Goal: Information Seeking & Learning: Learn about a topic

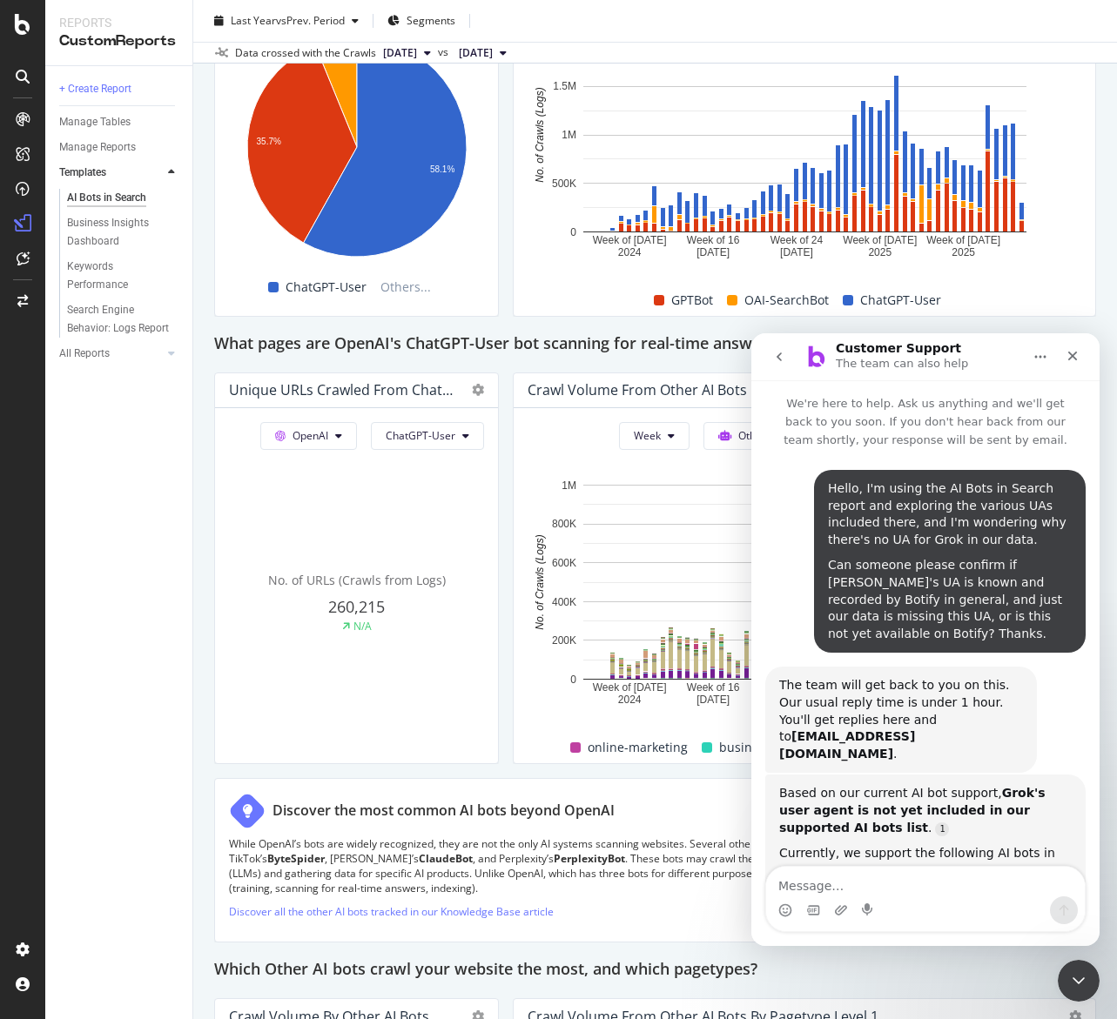
scroll to position [3, 0]
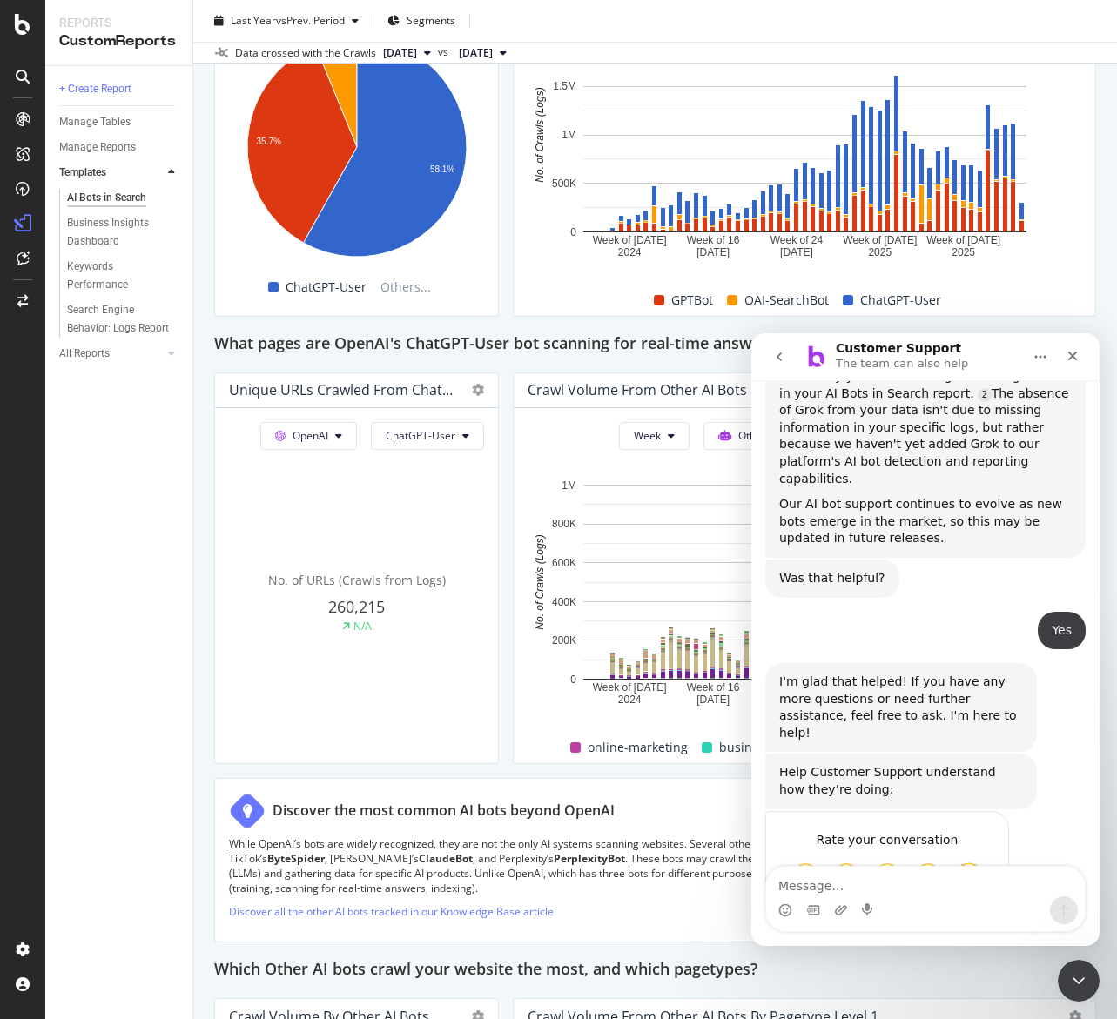
click at [692, 334] on h2 "What pages are OpenAI's ChatGPT-User bot scanning for real-time answers?" at bounding box center [498, 345] width 568 height 28
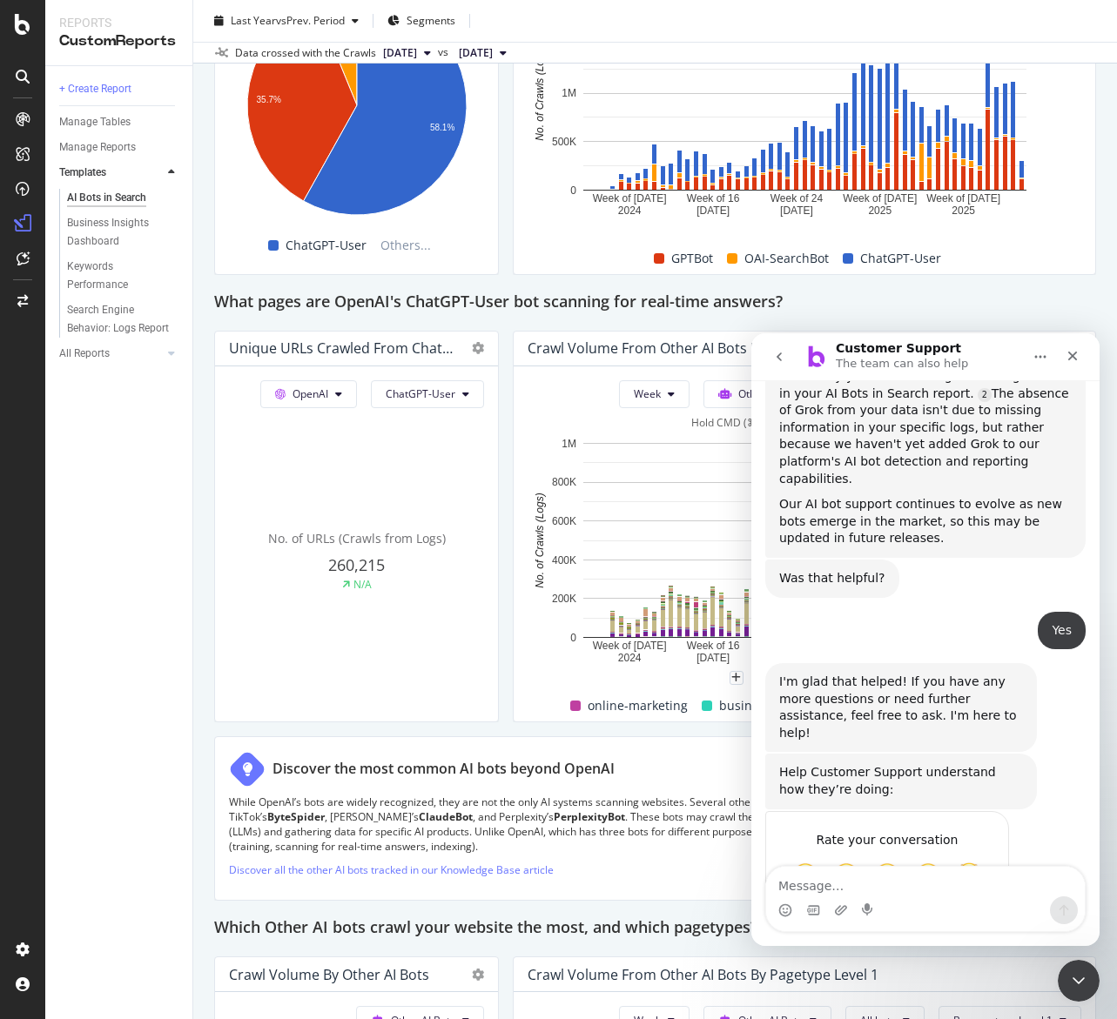
scroll to position [1773, 0]
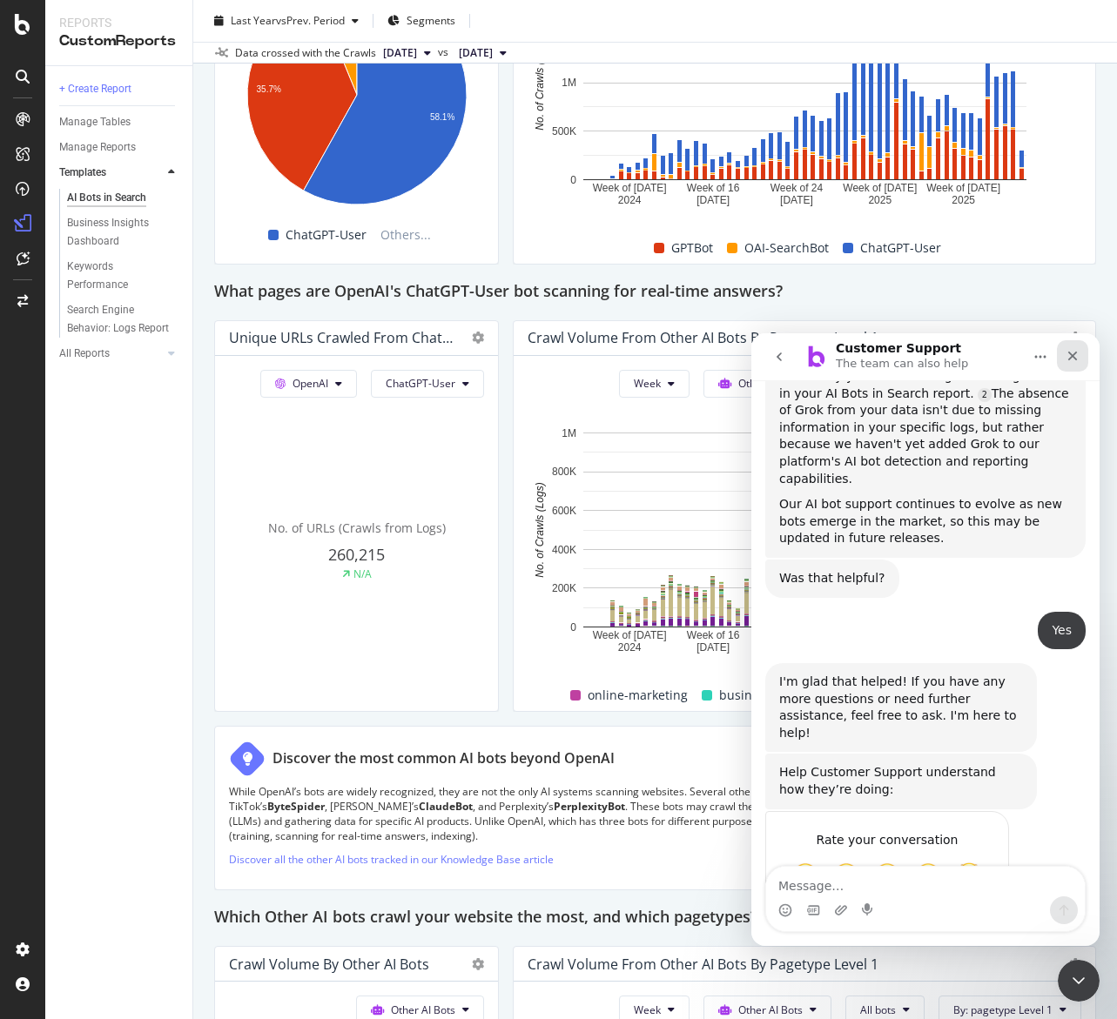
click at [1079, 351] on div "Close" at bounding box center [1072, 355] width 31 height 31
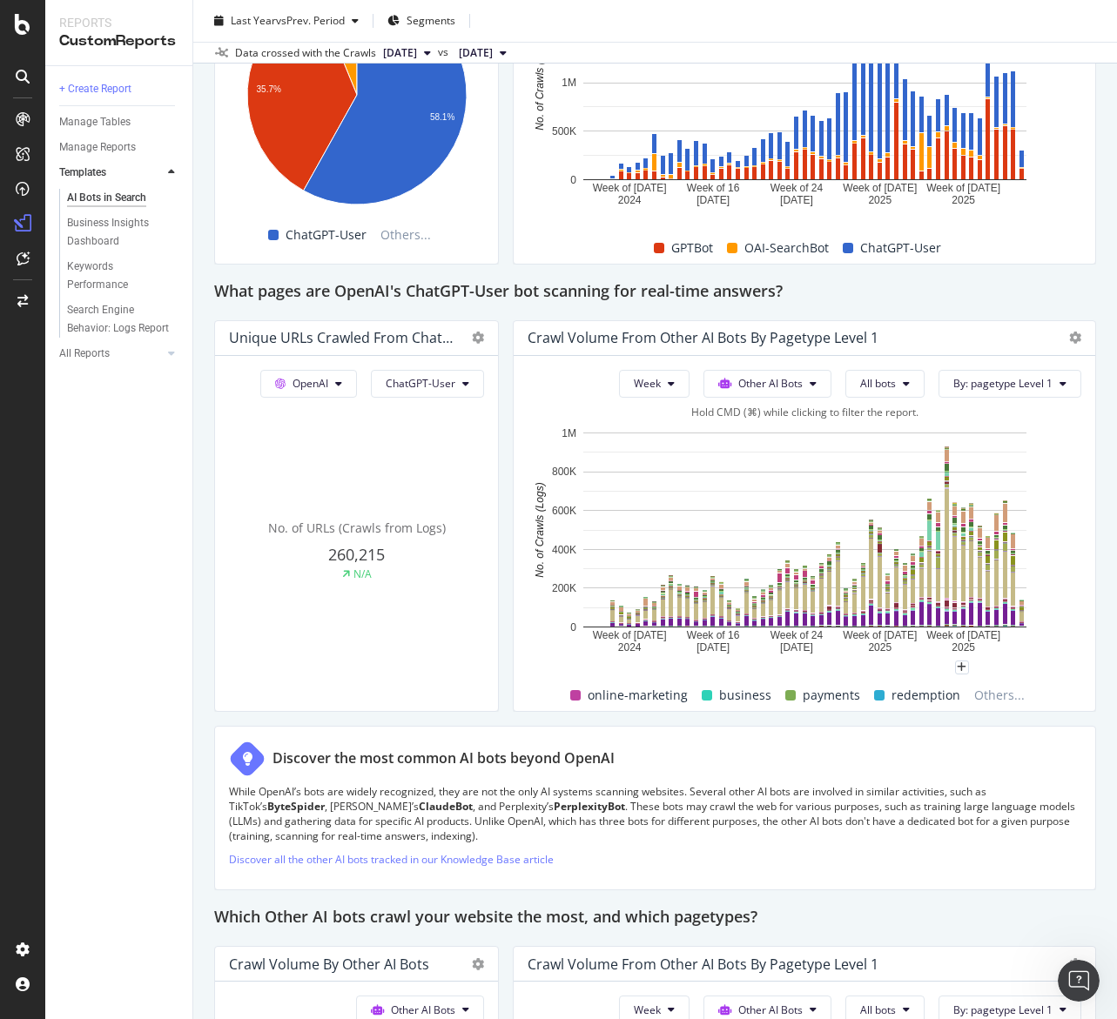
scroll to position [862, 0]
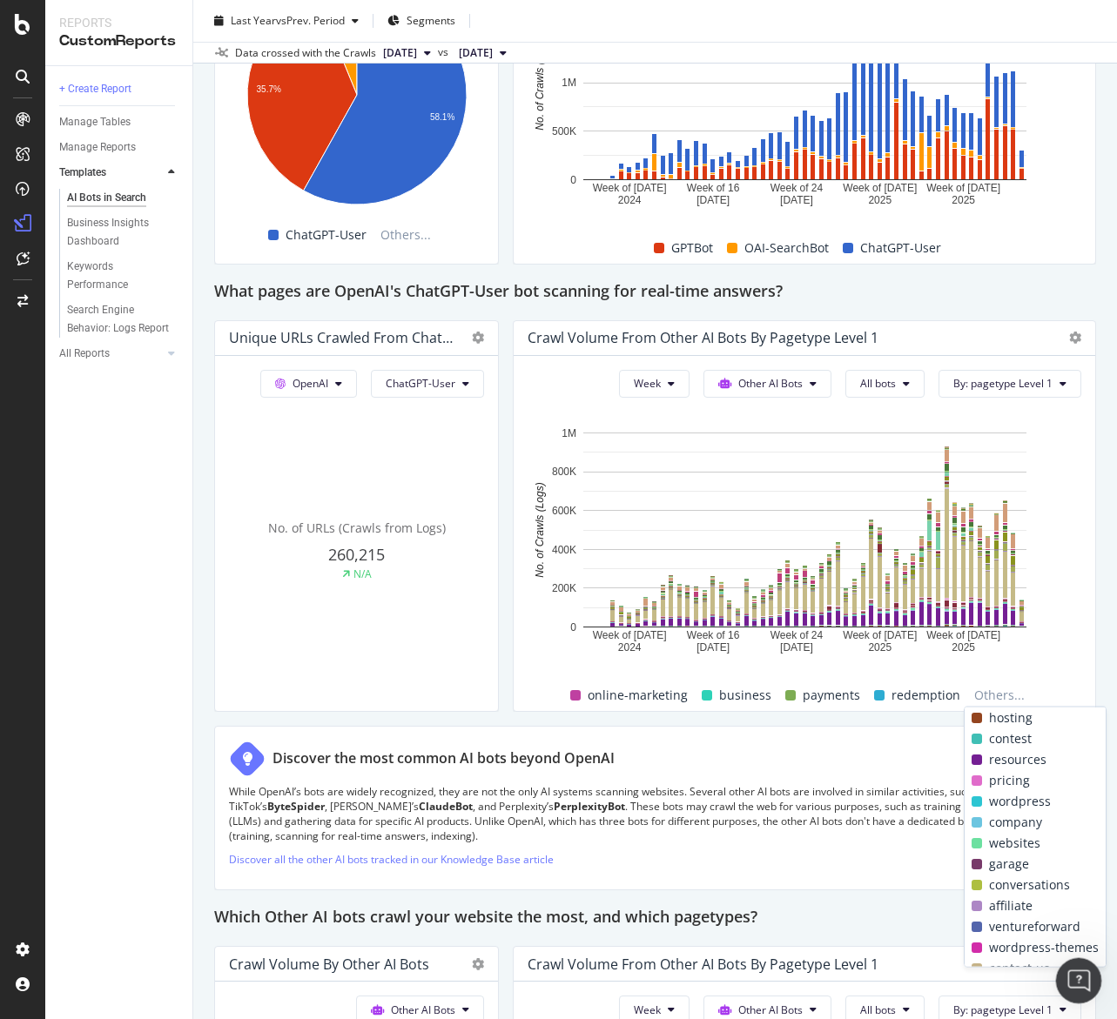
click at [1068, 958] on div "Open Intercom Messenger" at bounding box center [1075, 978] width 57 height 57
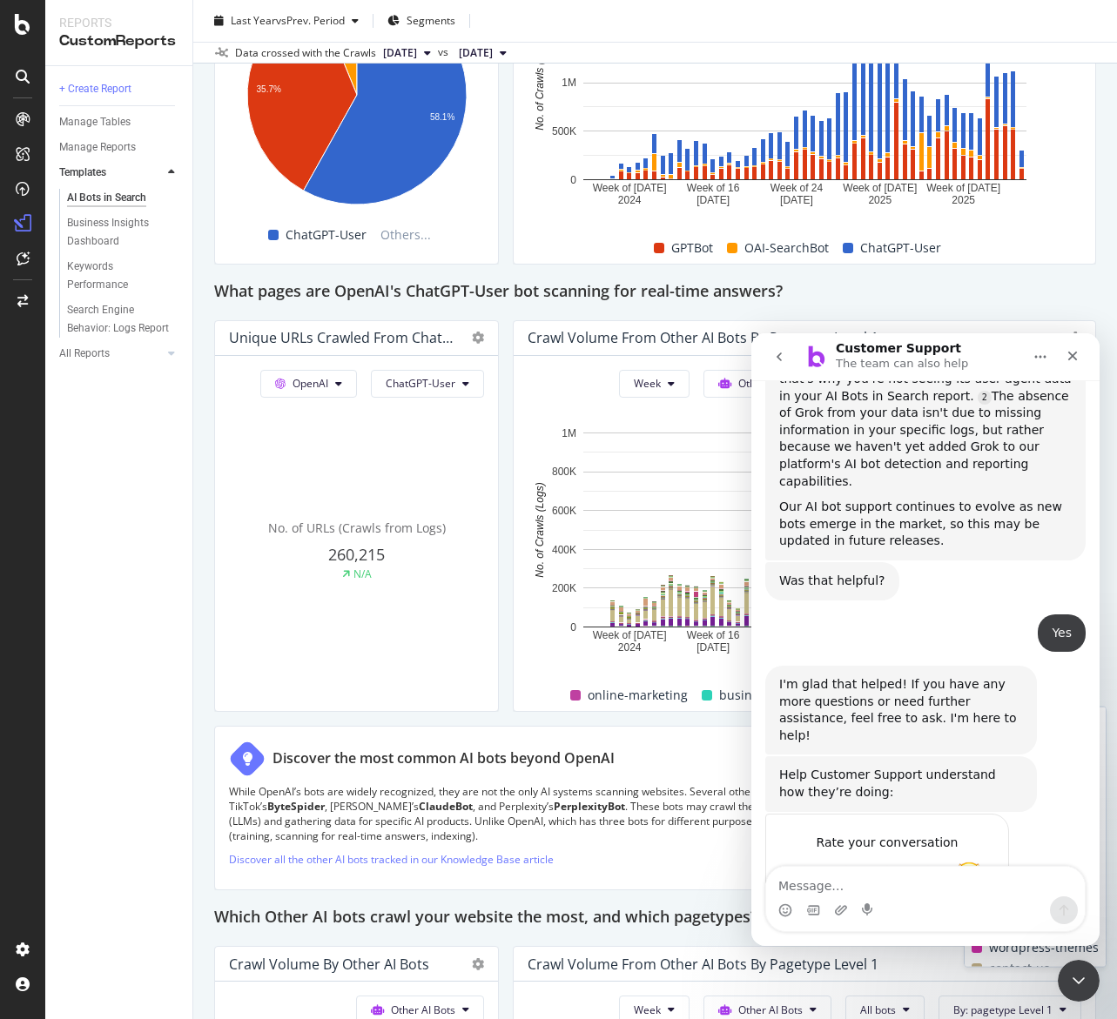
click at [977, 862] on span "Amazing" at bounding box center [968, 877] width 31 height 31
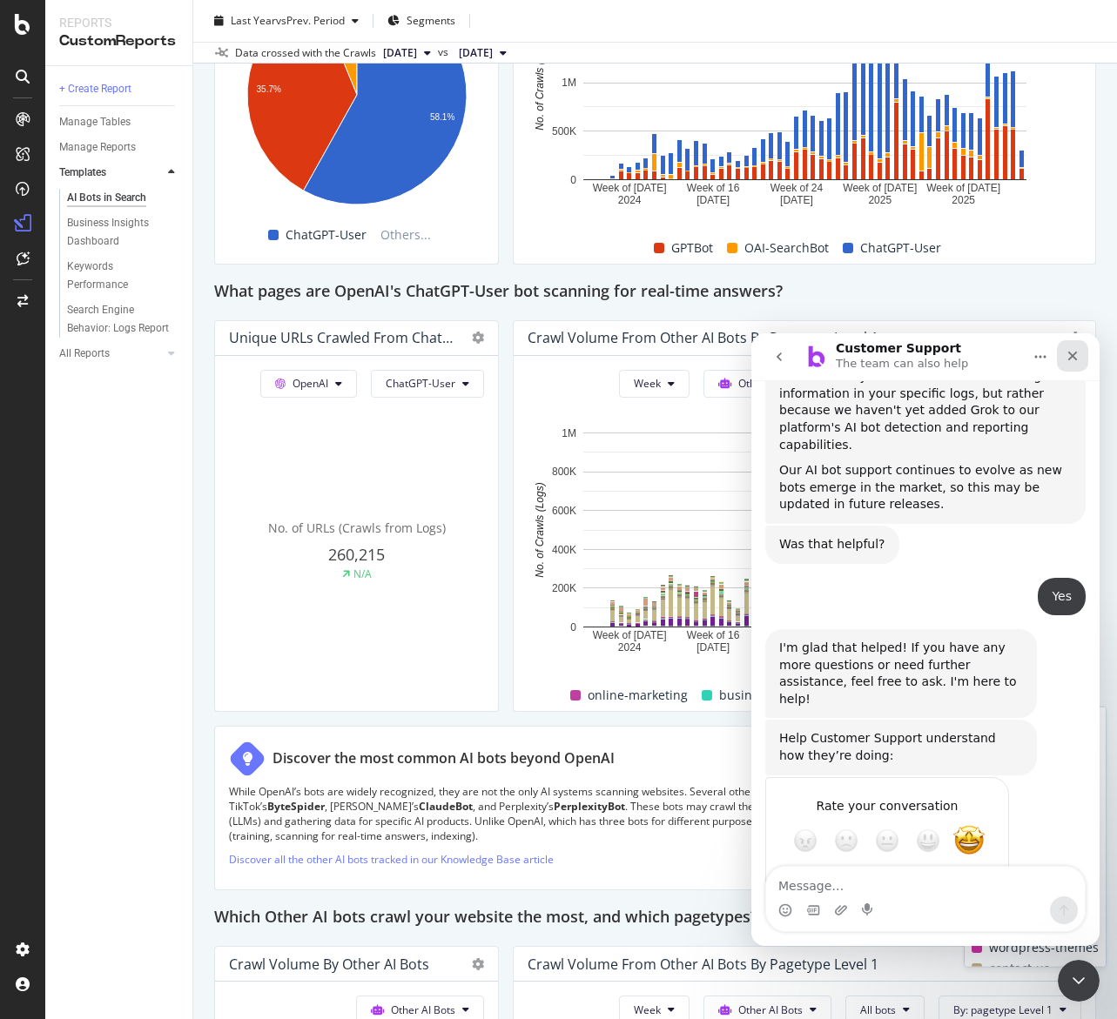
scroll to position [909, 0]
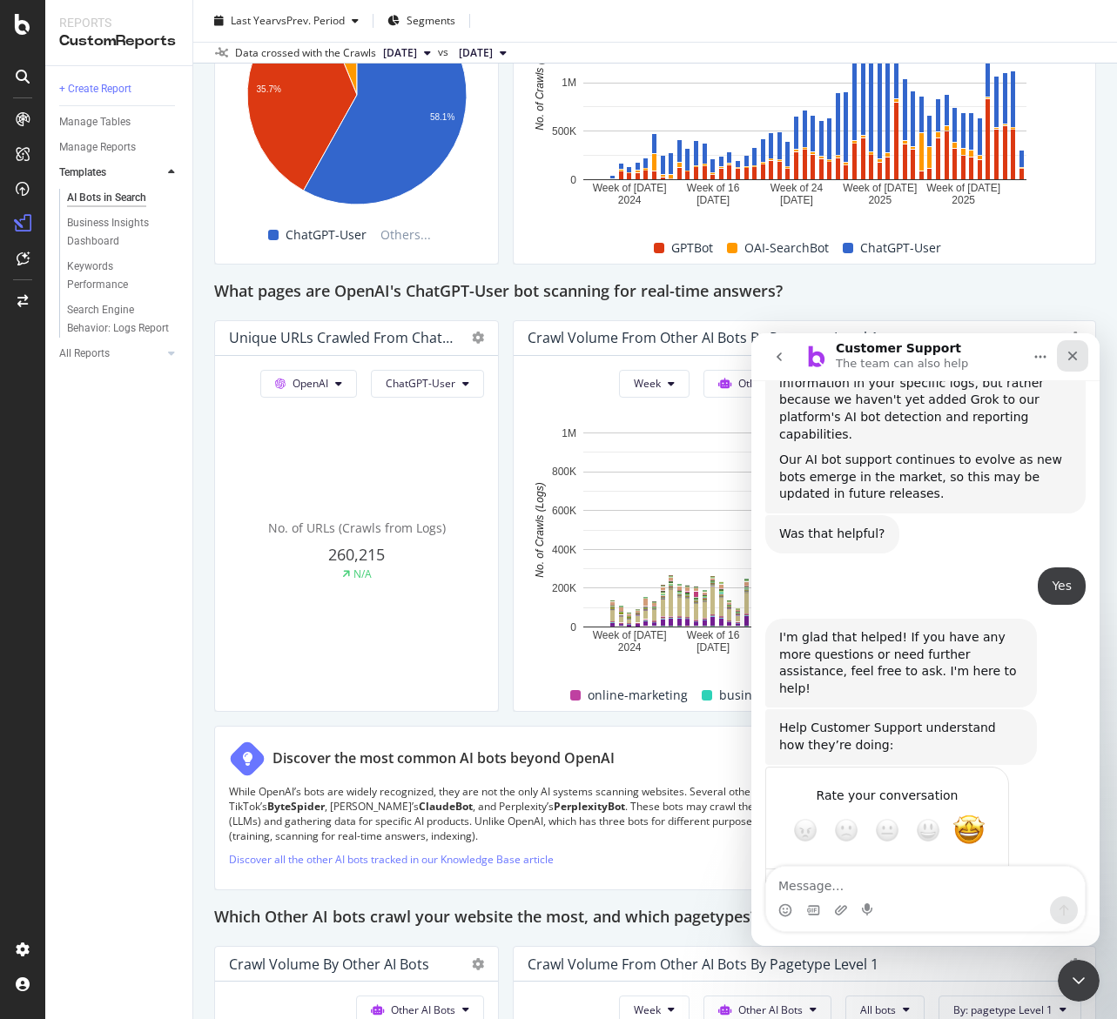
drag, startPoint x: 1071, startPoint y: 346, endPoint x: 1818, endPoint y: 706, distance: 830.0
click at [1071, 346] on div "Close" at bounding box center [1072, 355] width 31 height 31
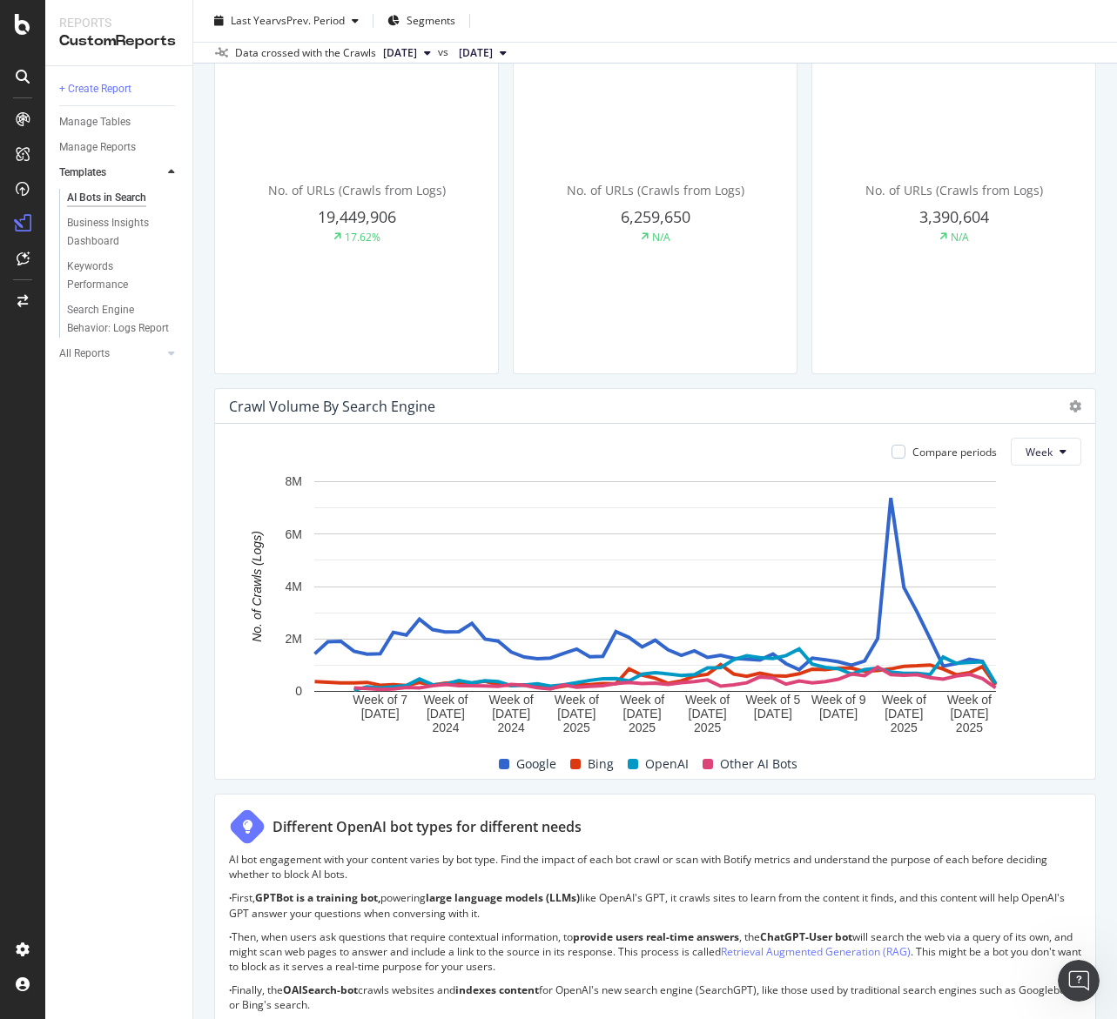
scroll to position [0, 0]
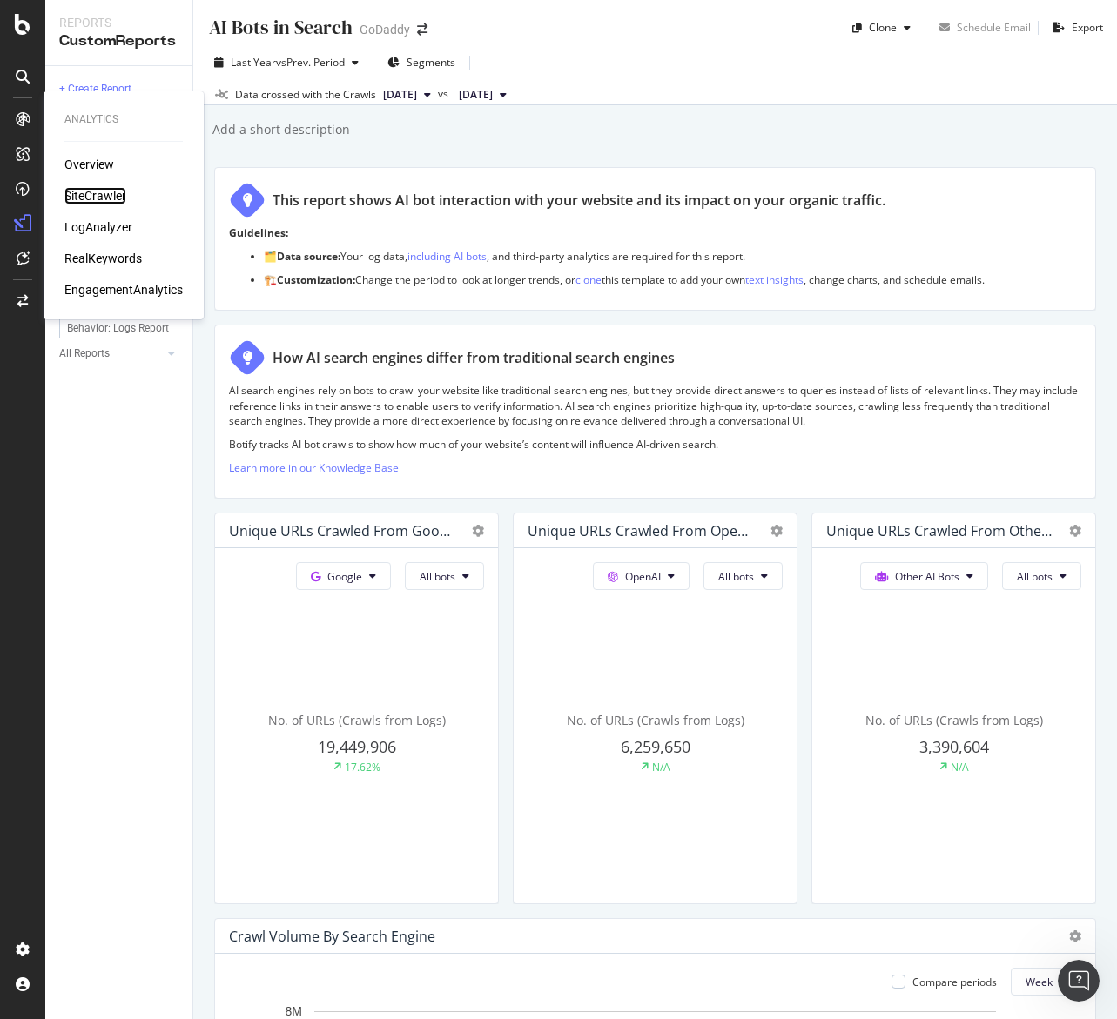
click at [101, 189] on div "SiteCrawler" at bounding box center [95, 195] width 62 height 17
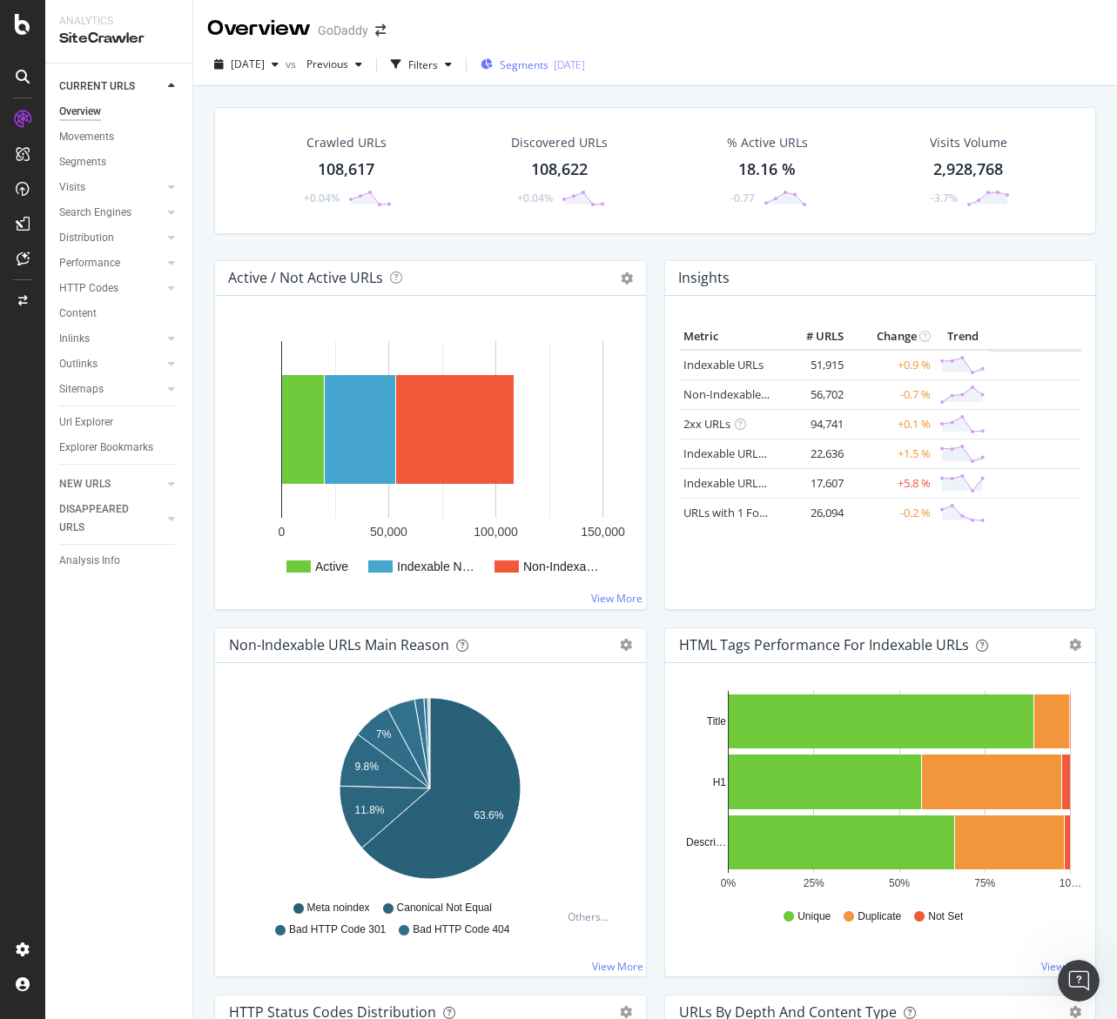
click at [548, 58] on span "Segments" at bounding box center [524, 64] width 49 height 15
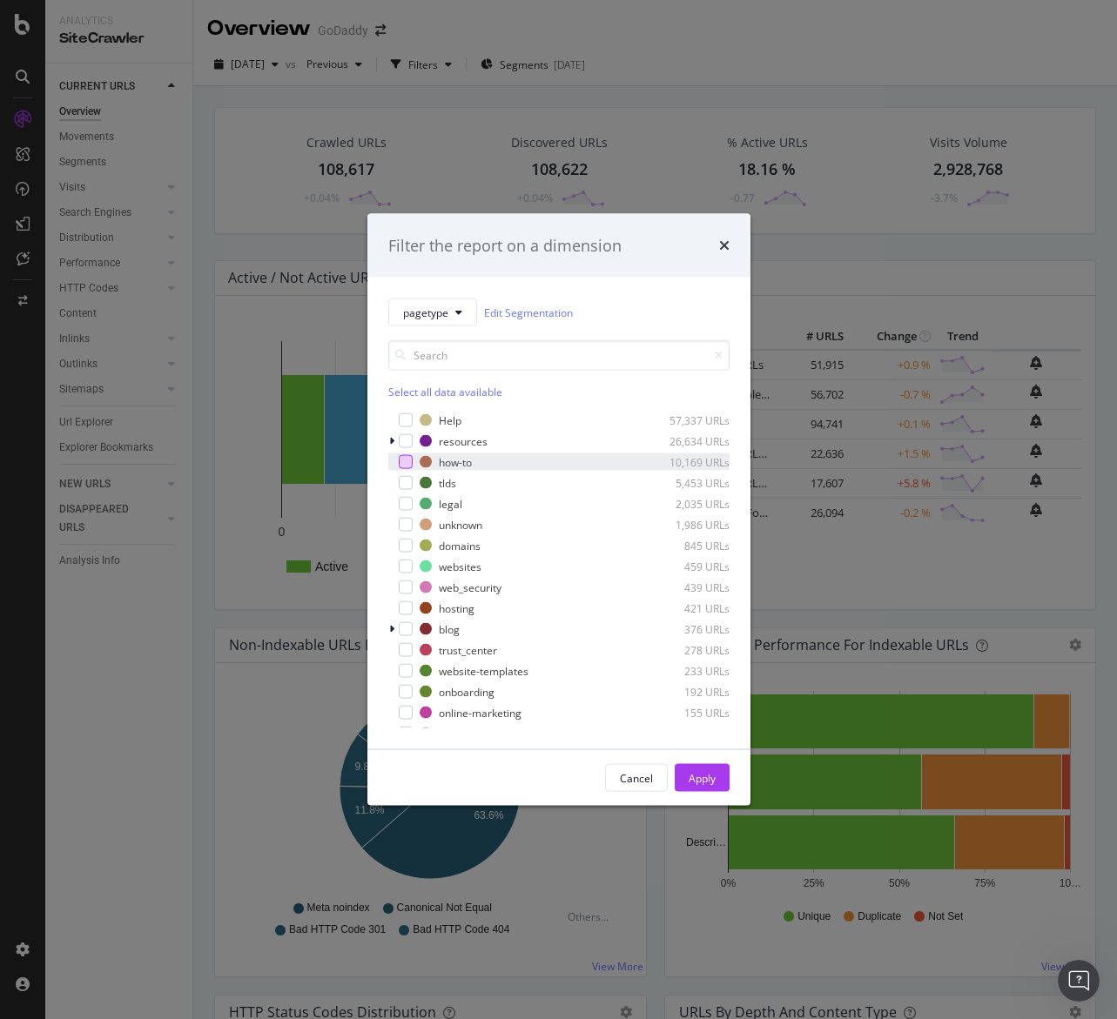
click at [411, 465] on div "modal" at bounding box center [406, 462] width 14 height 14
click at [720, 777] on button "Apply" at bounding box center [702, 778] width 55 height 28
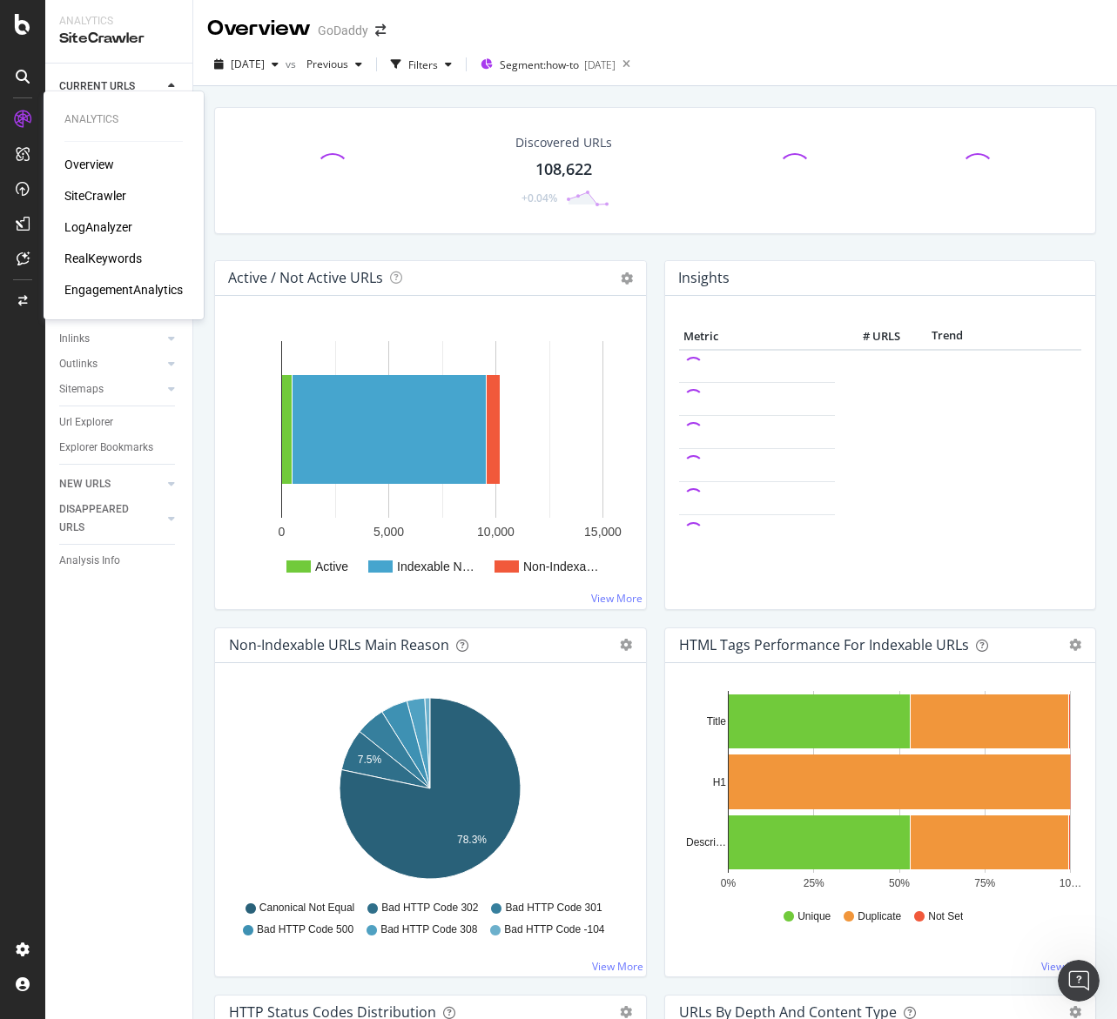
click at [88, 259] on div "RealKeywords" at bounding box center [102, 258] width 77 height 17
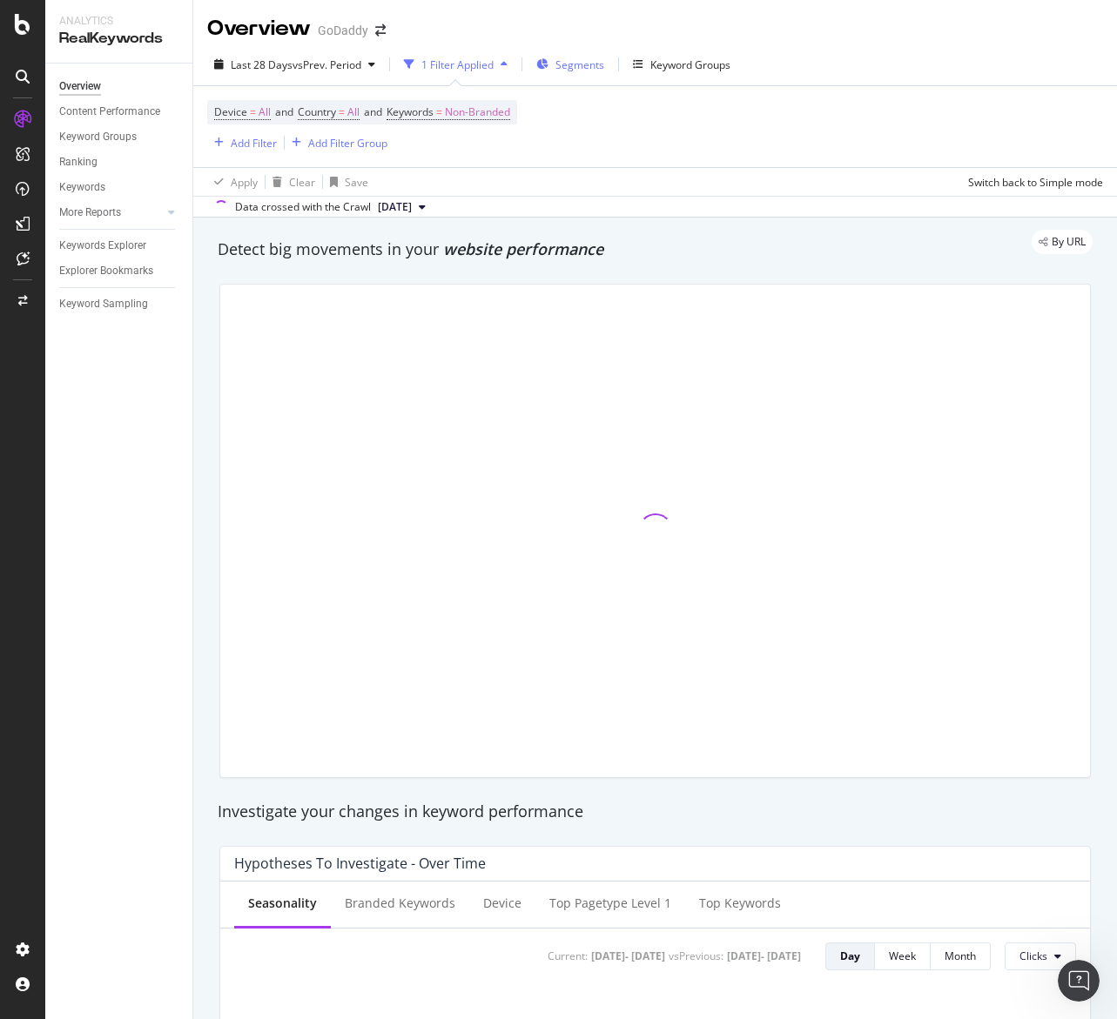
click at [580, 68] on span "Segments" at bounding box center [579, 64] width 49 height 15
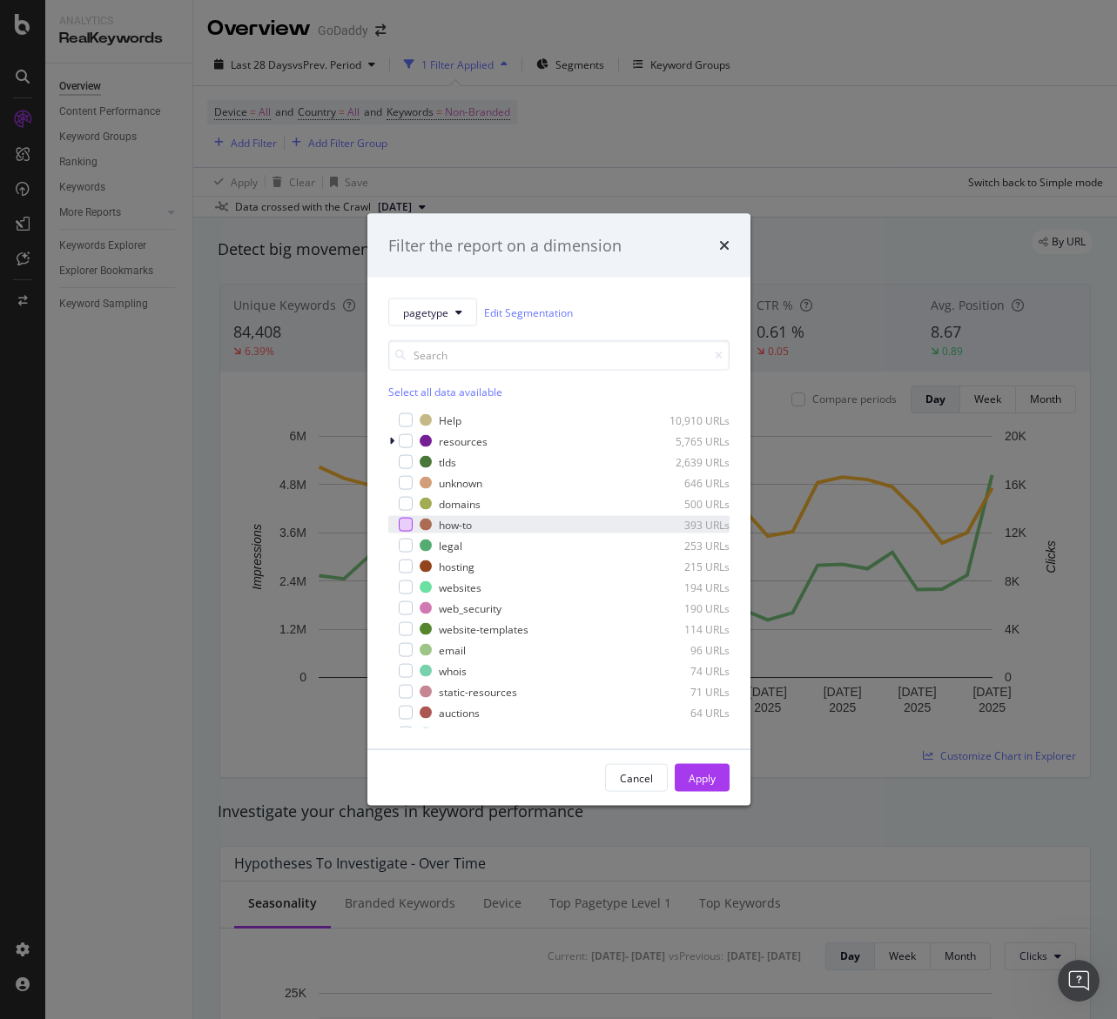
click at [407, 522] on div "modal" at bounding box center [406, 525] width 14 height 14
click at [707, 776] on div "Apply" at bounding box center [702, 777] width 27 height 15
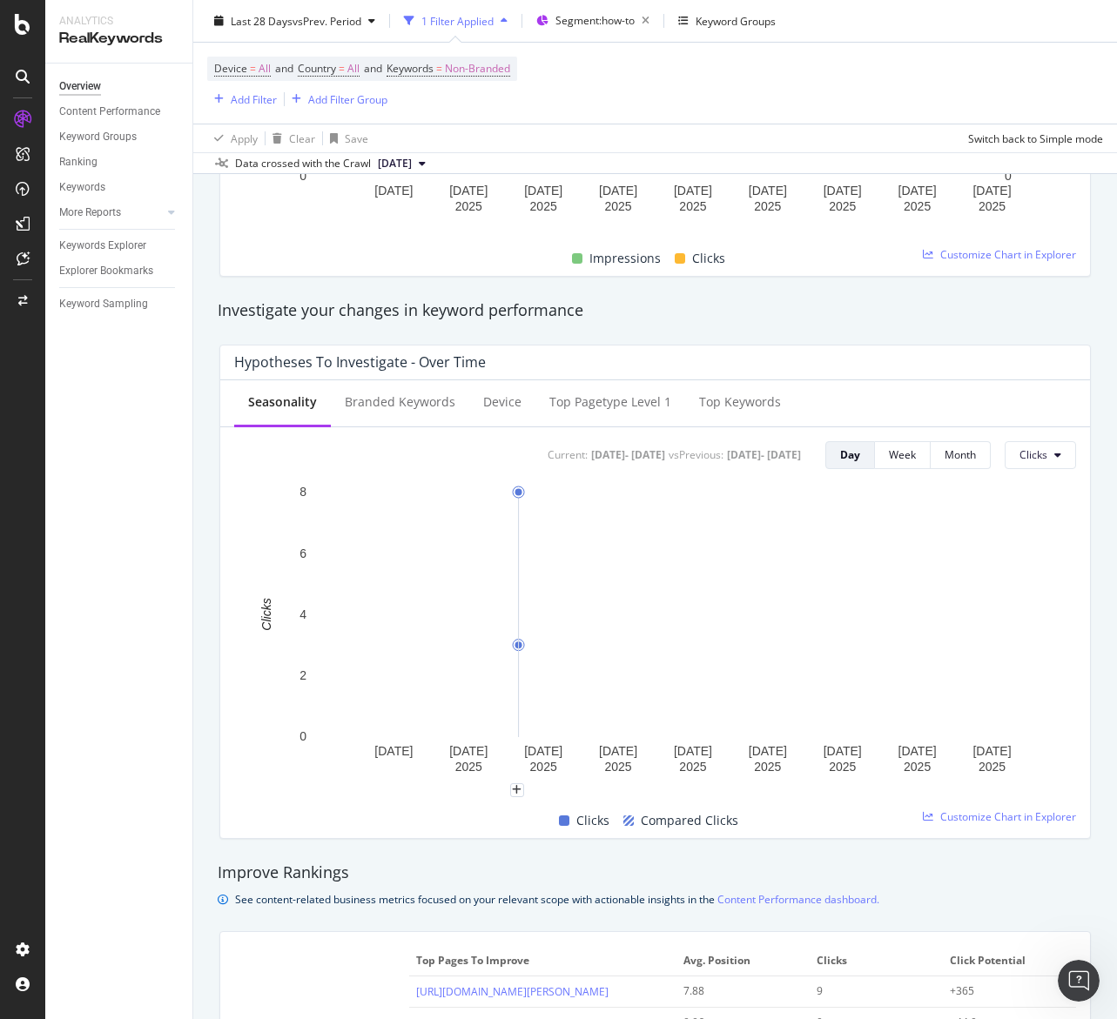
scroll to position [514, 0]
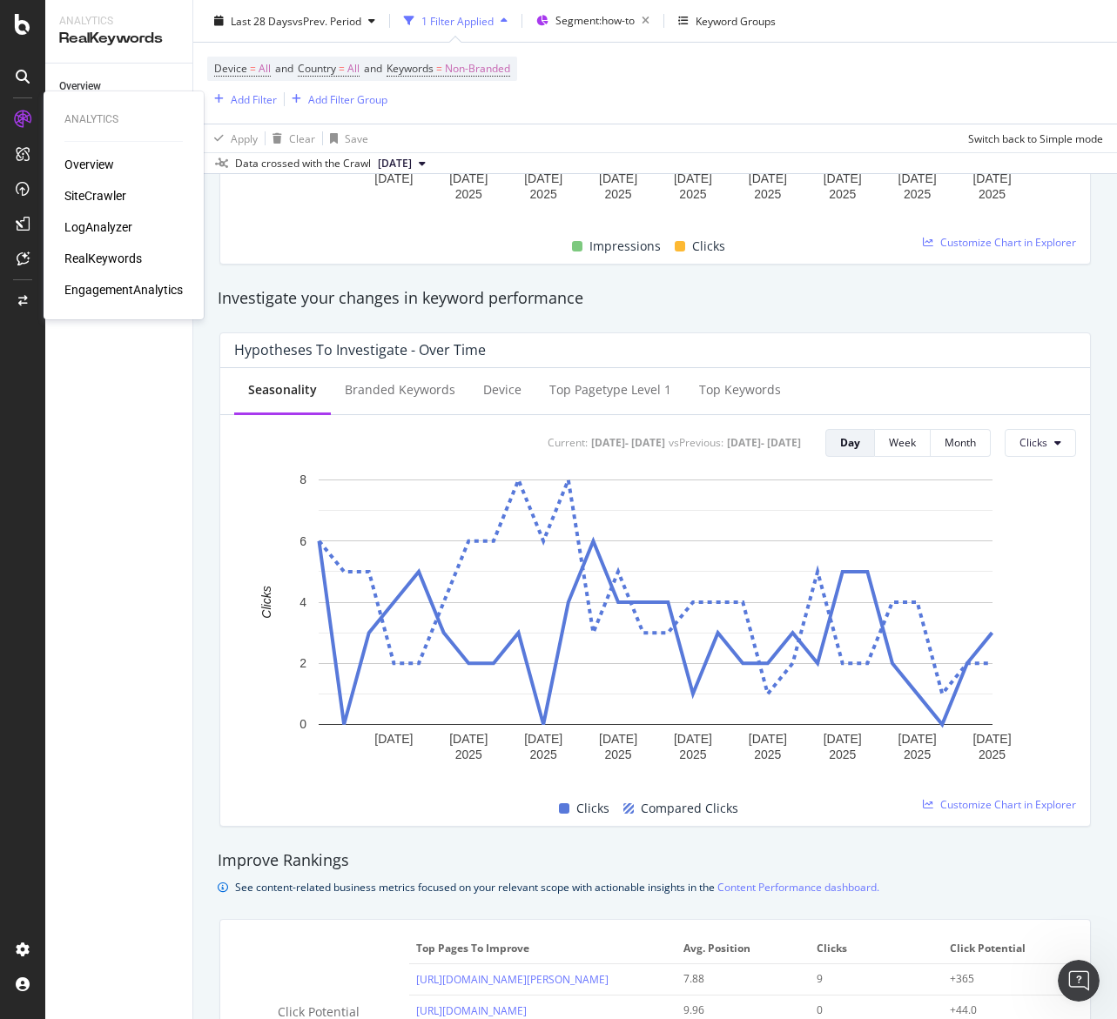
click at [105, 193] on div "SiteCrawler" at bounding box center [95, 195] width 62 height 17
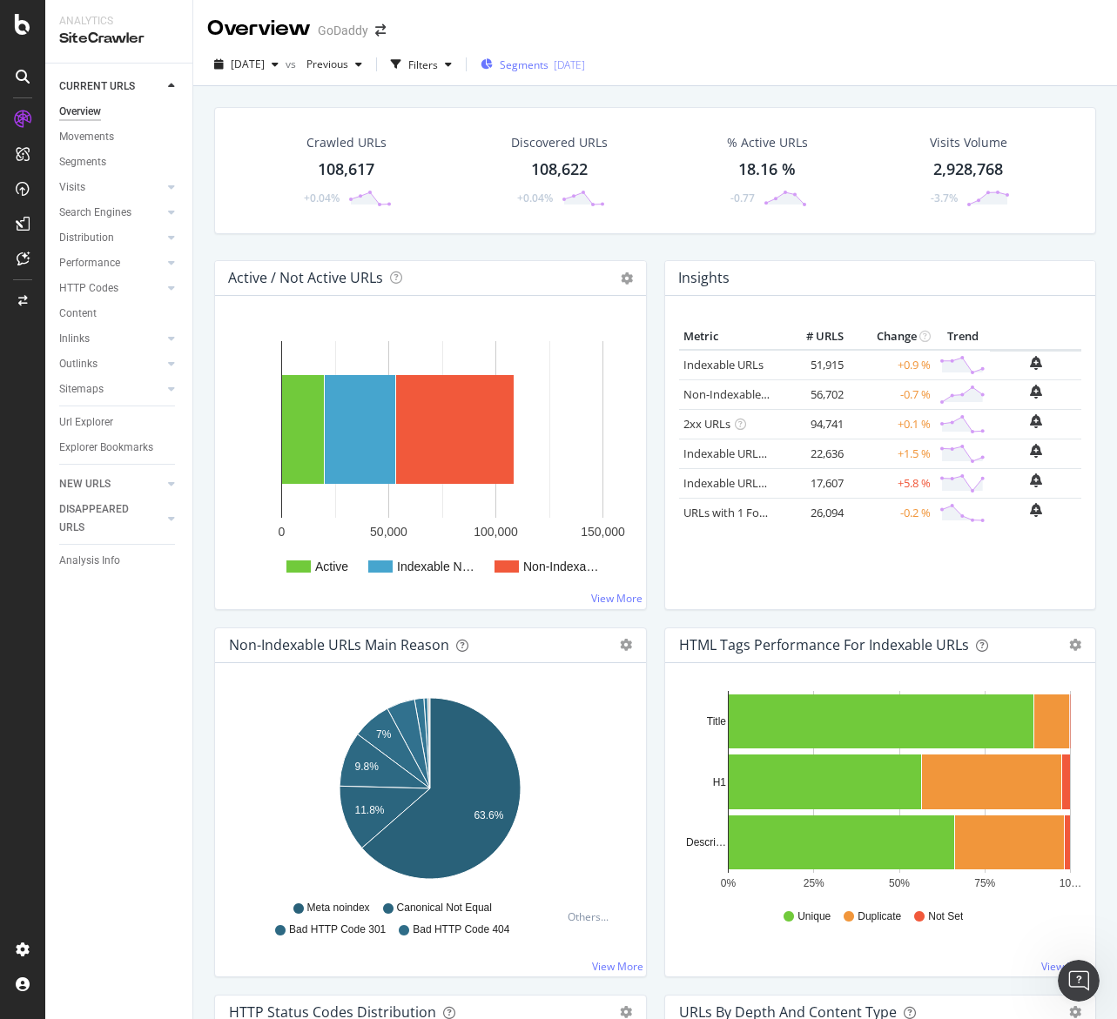
click at [548, 59] on span "Segments" at bounding box center [524, 64] width 49 height 15
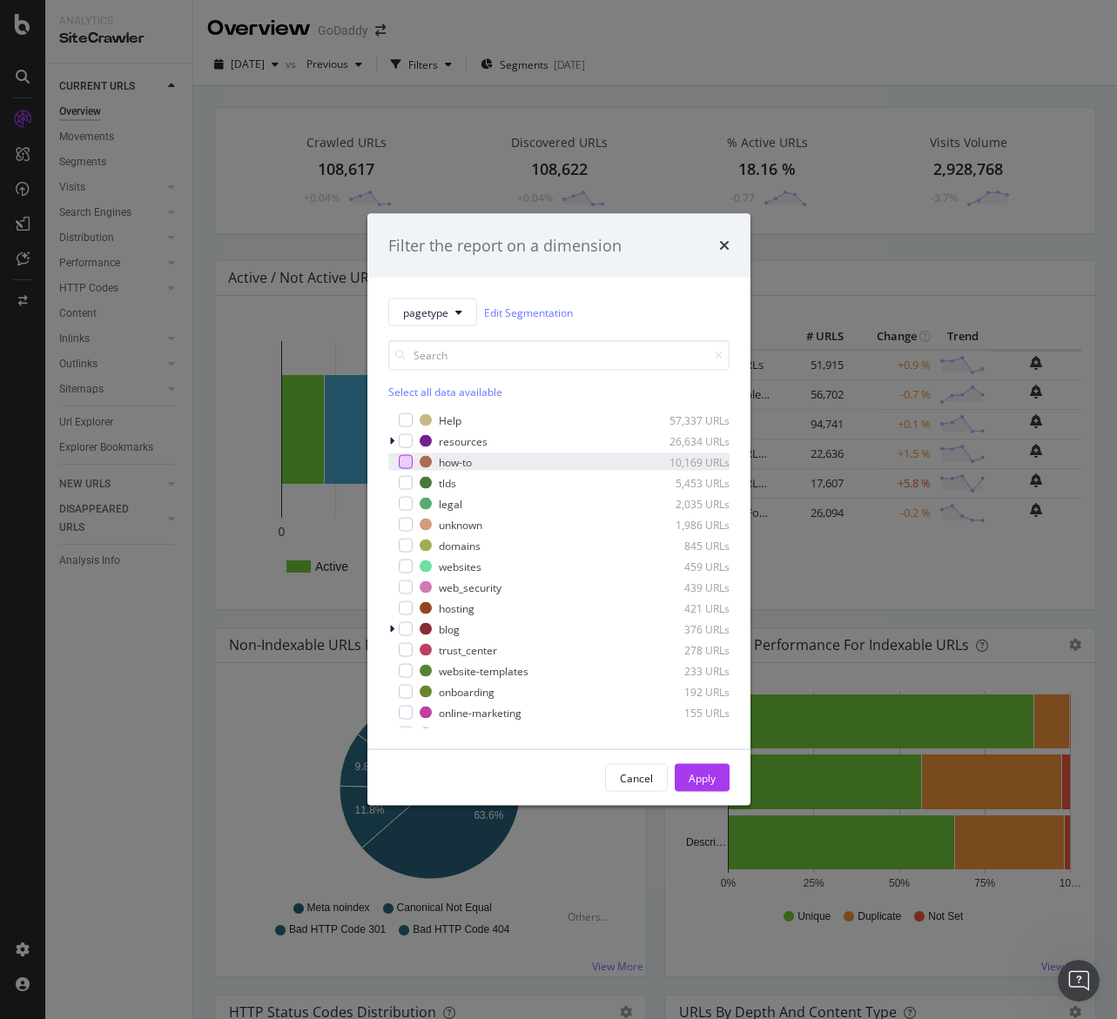
click at [403, 461] on div "modal" at bounding box center [406, 462] width 14 height 14
click at [706, 769] on div "Apply" at bounding box center [702, 778] width 27 height 26
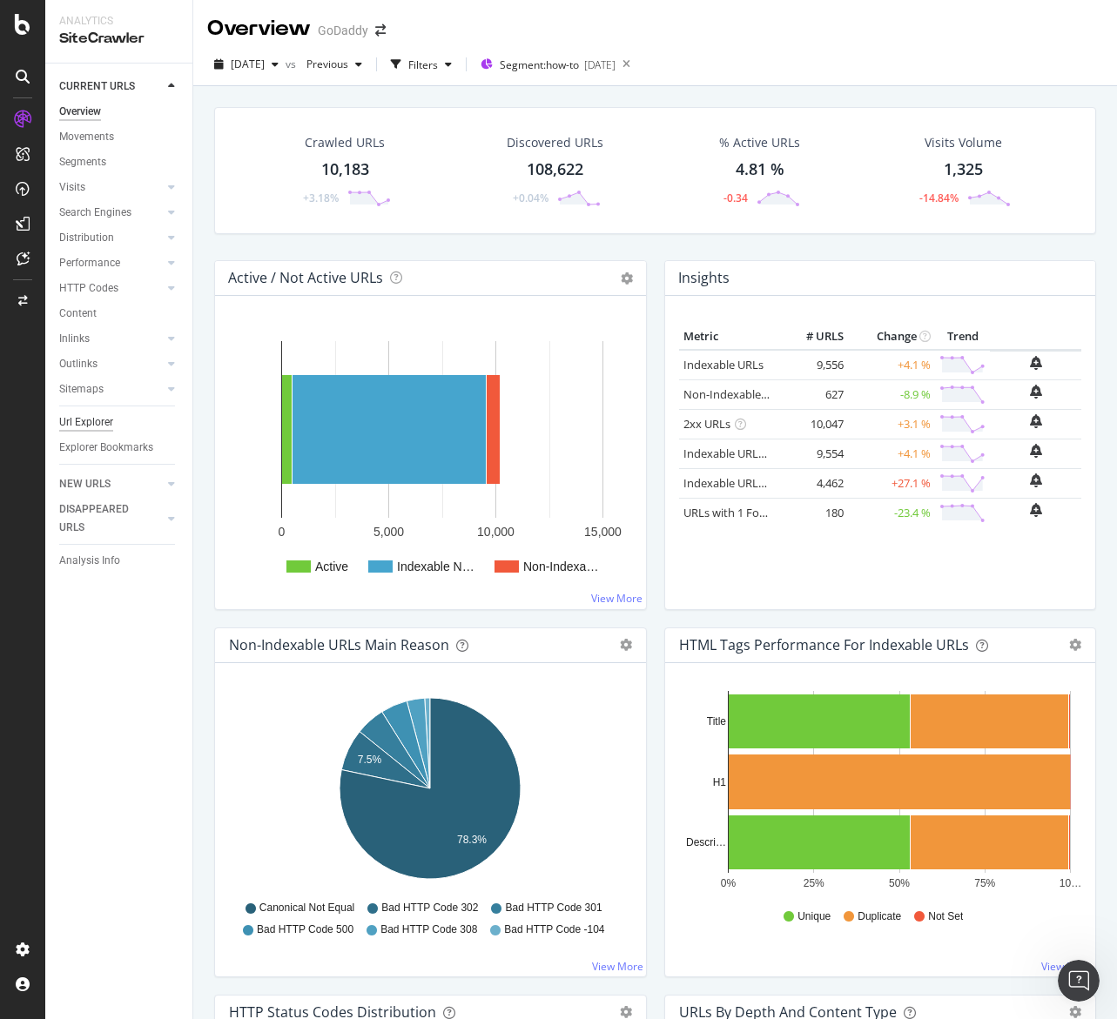
click at [100, 420] on div "Url Explorer" at bounding box center [86, 422] width 54 height 18
drag, startPoint x: 748, startPoint y: 367, endPoint x: 882, endPoint y: 474, distance: 171.0
click at [749, 367] on link "Indexable URLs" at bounding box center [723, 365] width 80 height 16
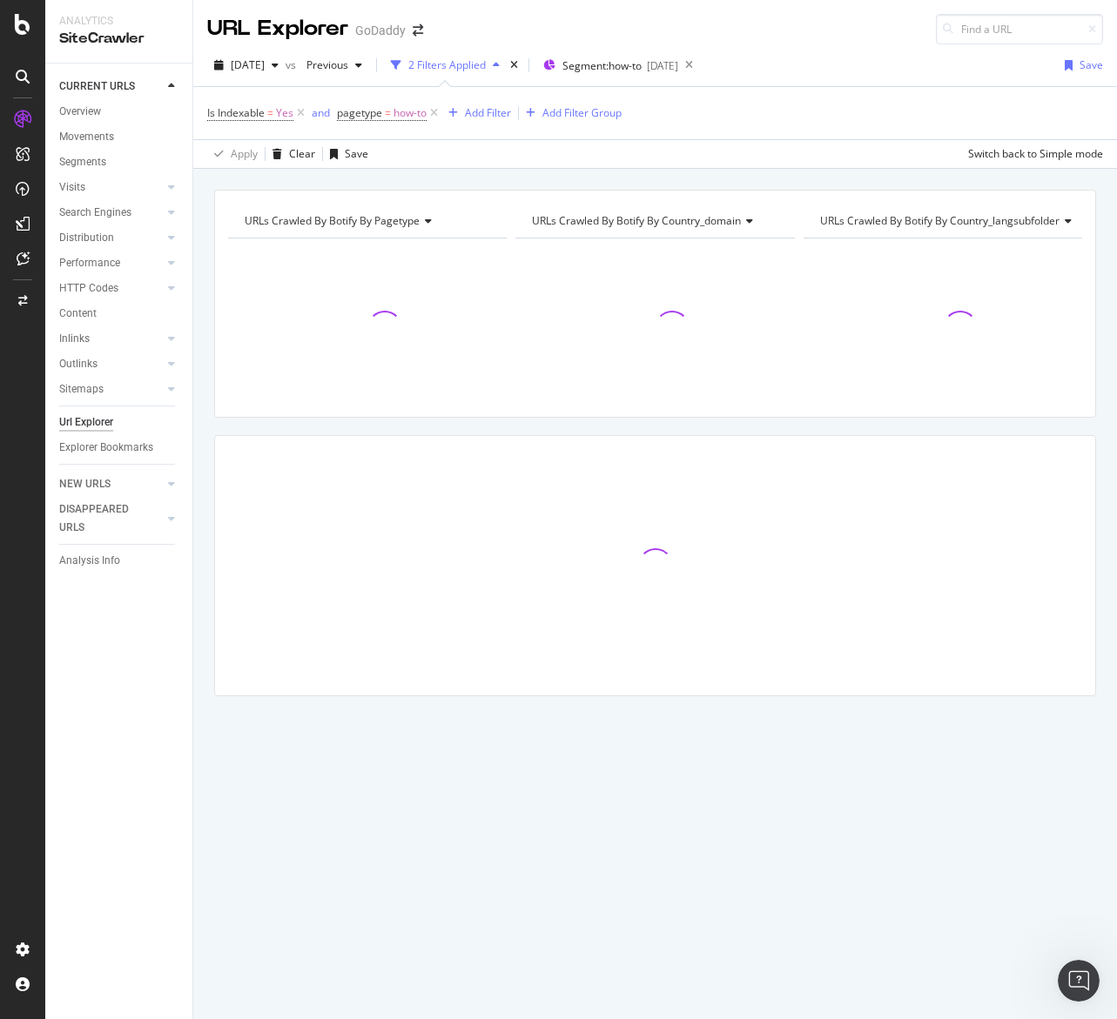
click at [928, 226] on span "URLs Crawled By Botify By country_langsubfolder" at bounding box center [939, 220] width 239 height 15
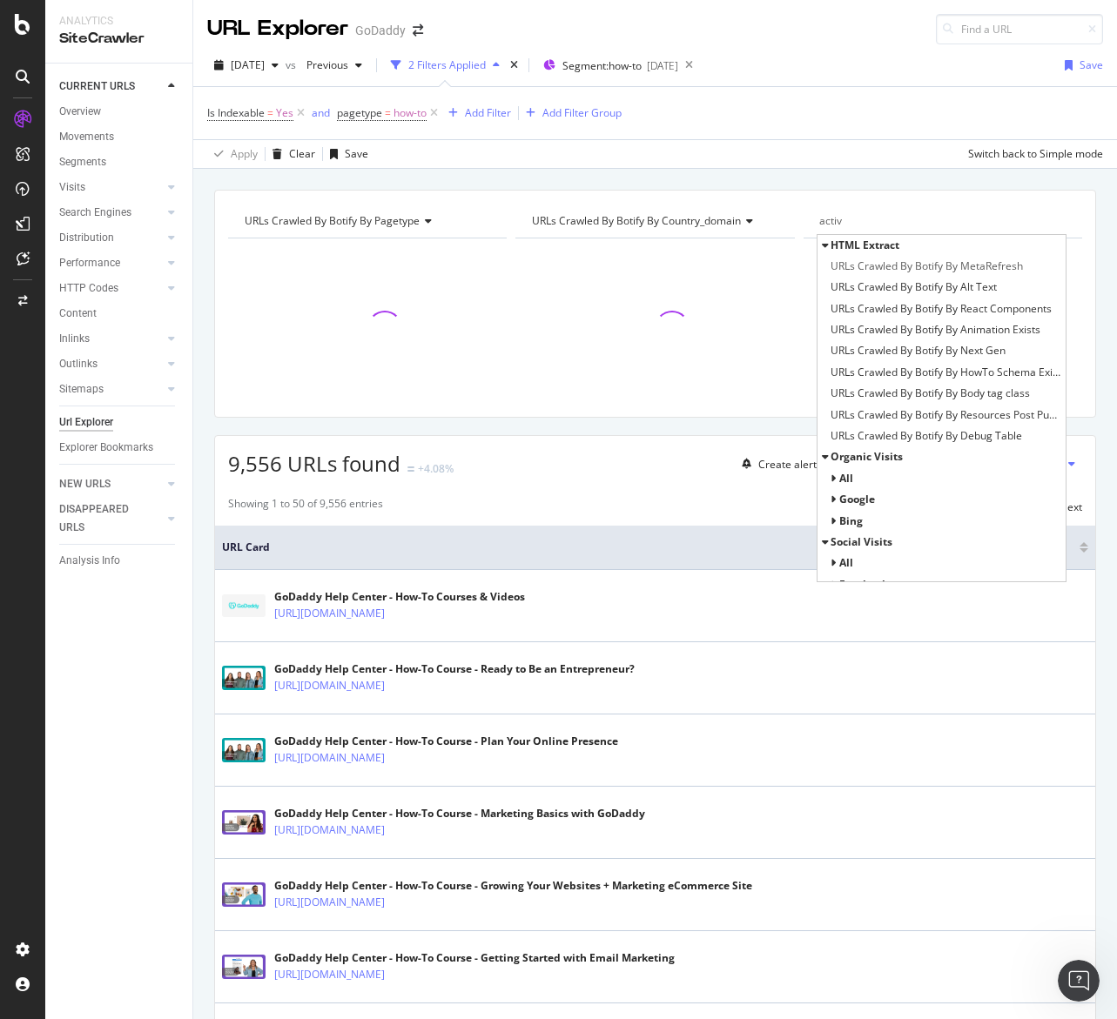
type input "active"
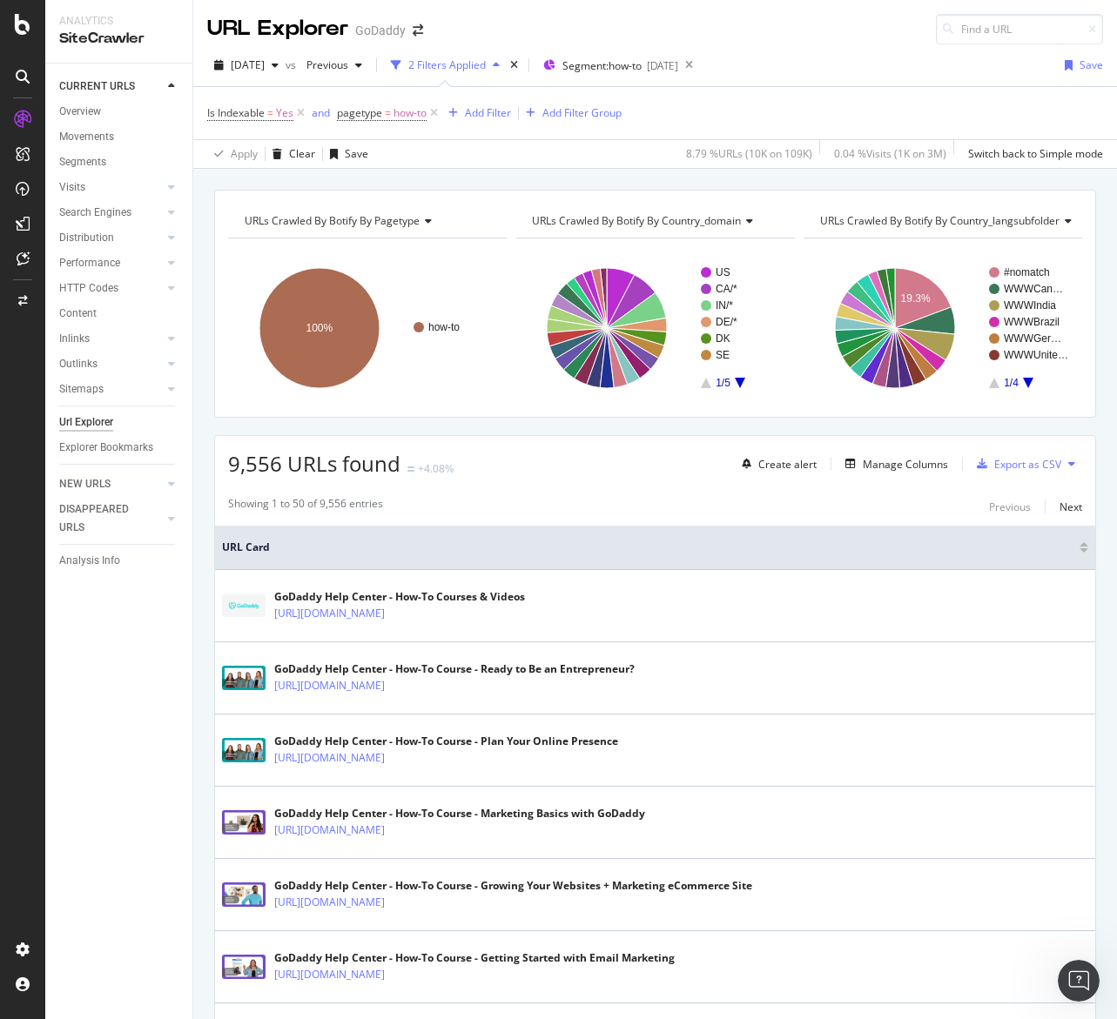
click at [934, 229] on div "URLs Crawled By Botify By country_langsubfolder" at bounding box center [951, 221] width 269 height 28
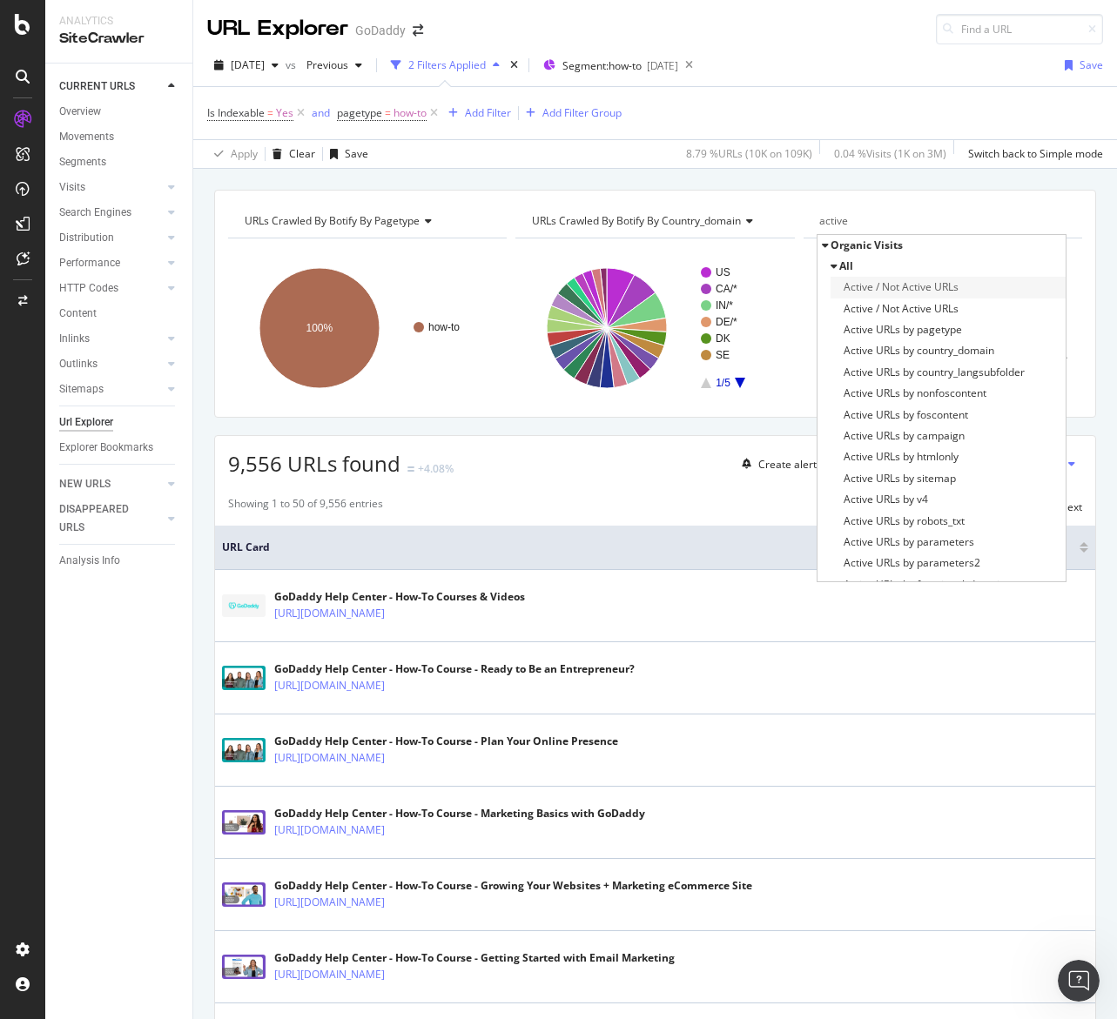
type input "active"
click at [931, 283] on span "Active / Not Active URLs" at bounding box center [900, 287] width 115 height 17
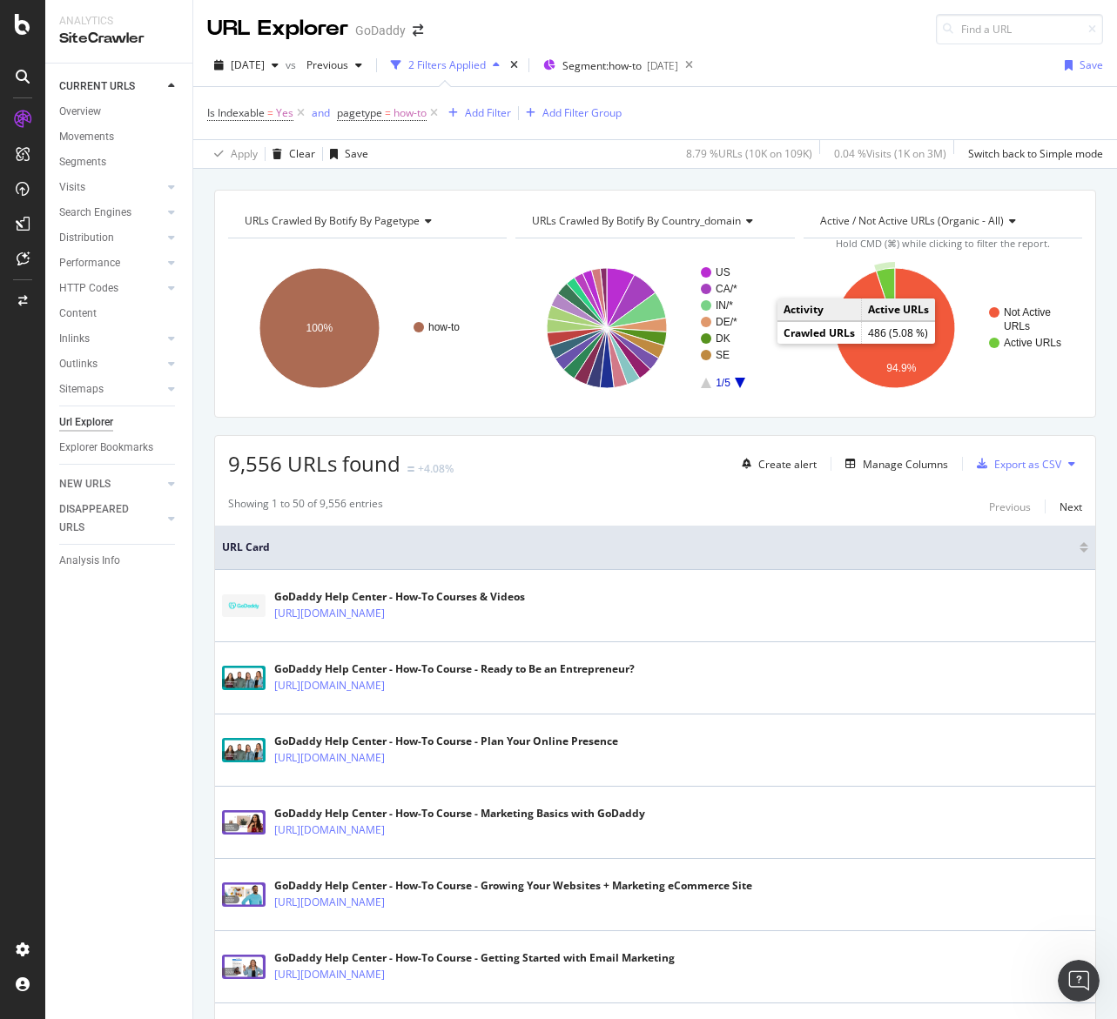
click at [886, 280] on icon "A chart." at bounding box center [885, 298] width 19 height 60
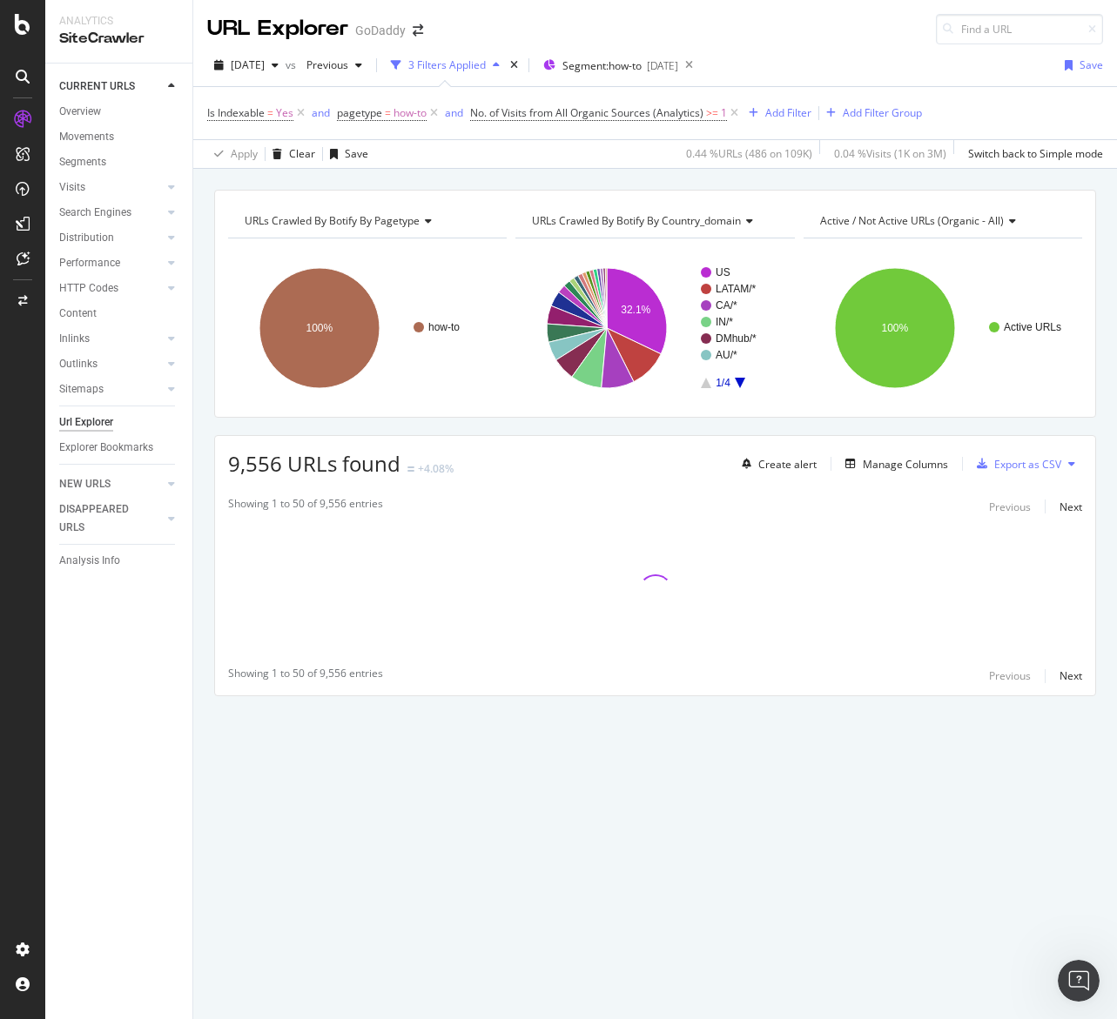
click at [582, 776] on div "URLs Crawled By Botify By pagetype Chart (by Value) Table Expand Export as CSV …" at bounding box center [655, 594] width 924 height 850
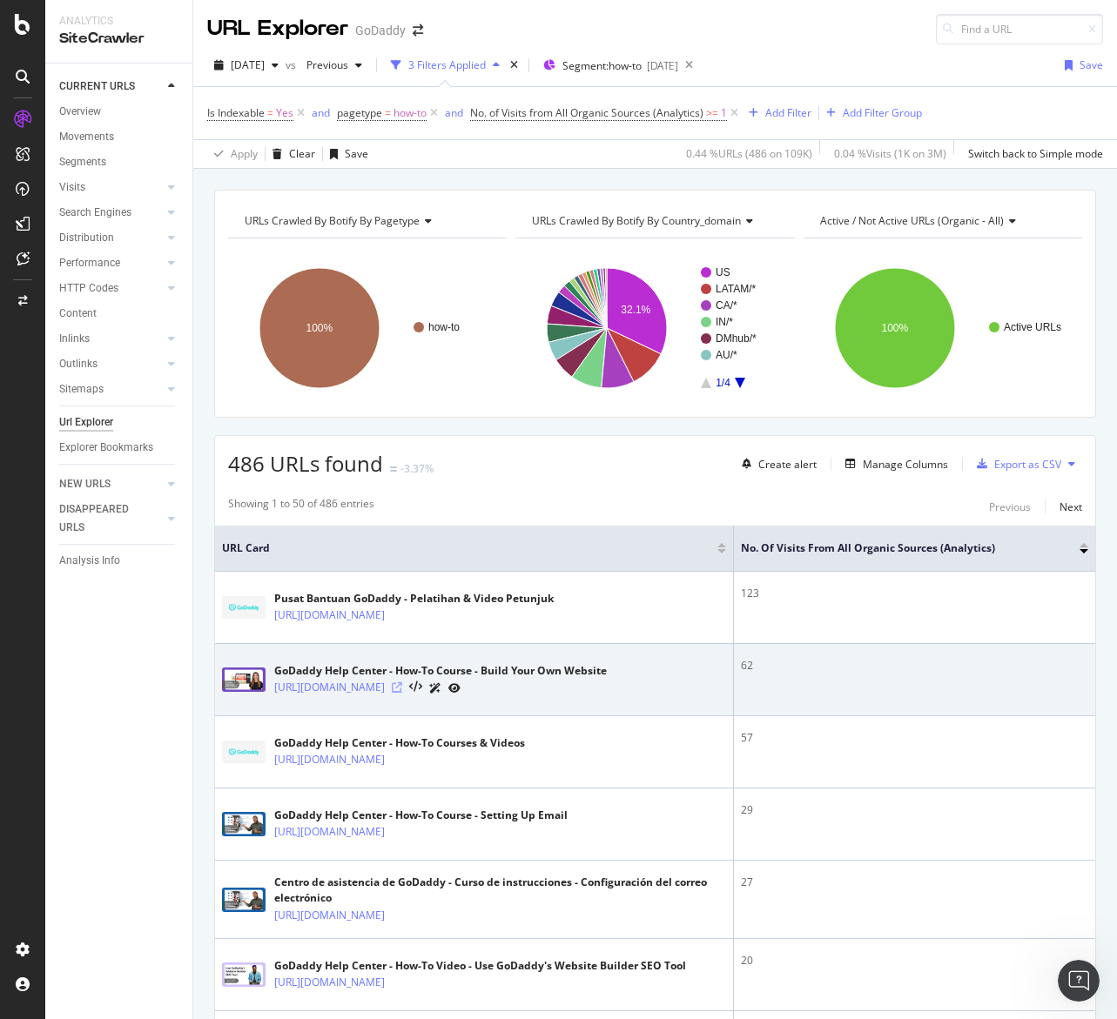
click at [402, 689] on icon at bounding box center [397, 687] width 10 height 10
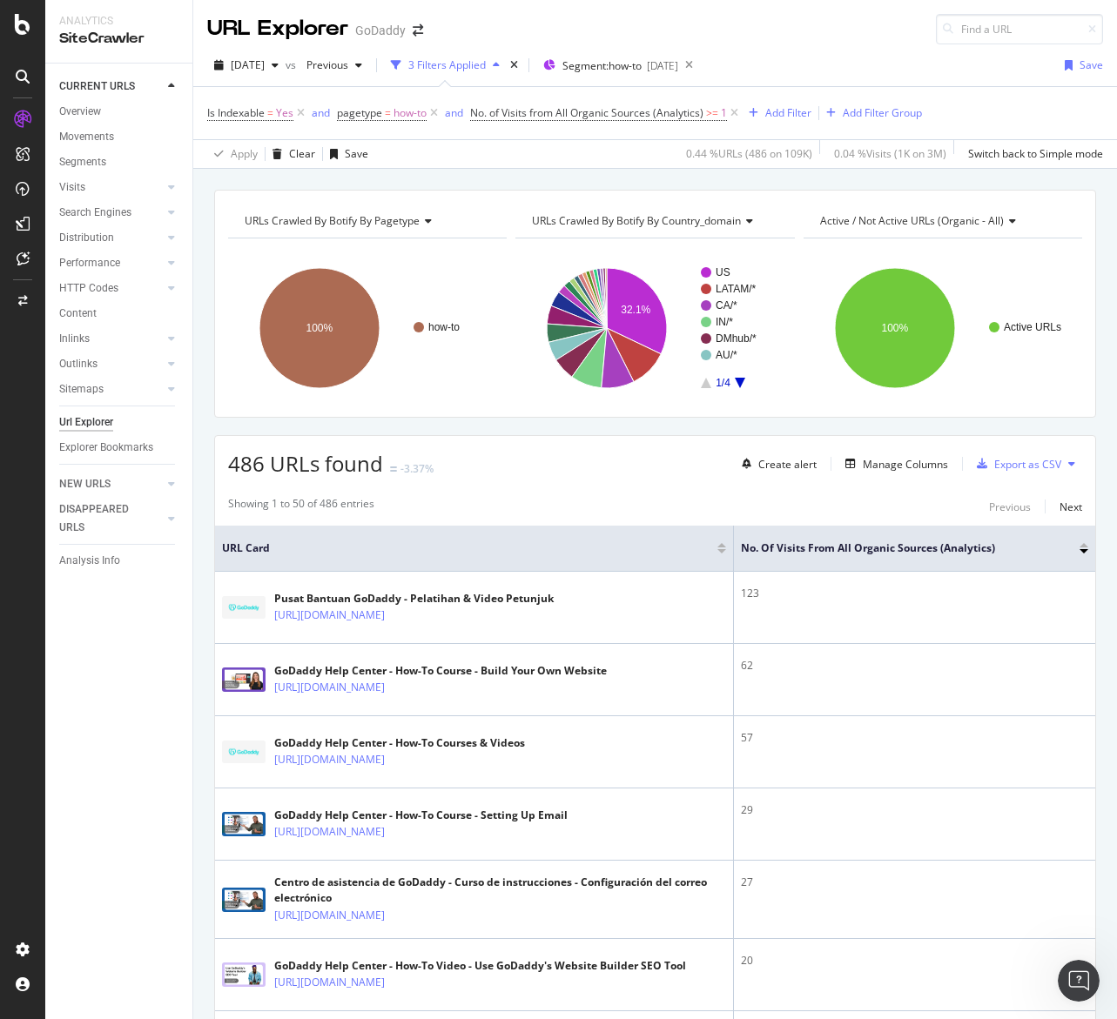
drag, startPoint x: 516, startPoint y: 422, endPoint x: 530, endPoint y: 433, distance: 17.4
